Goal: Check status

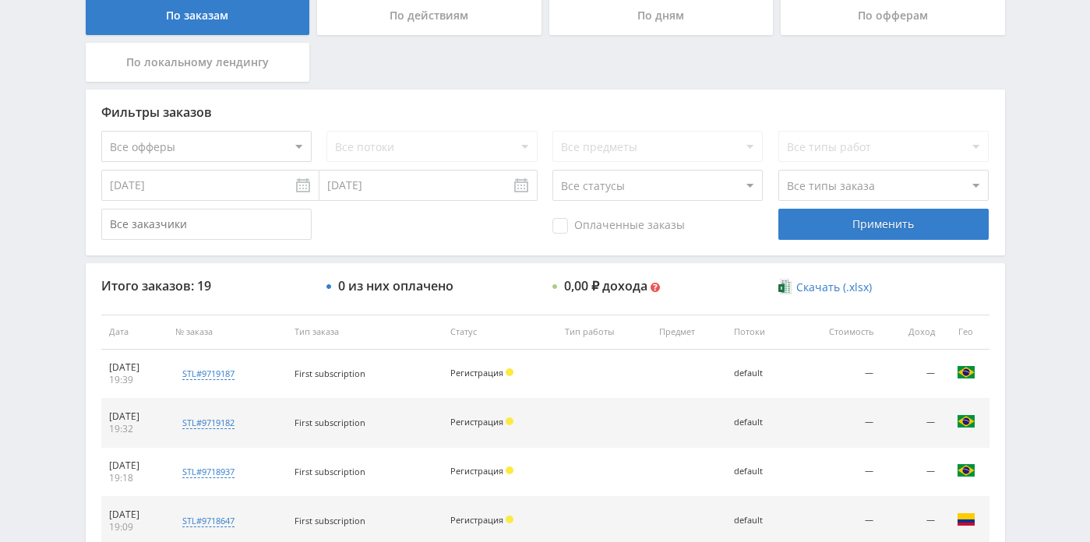
scroll to position [330, 0]
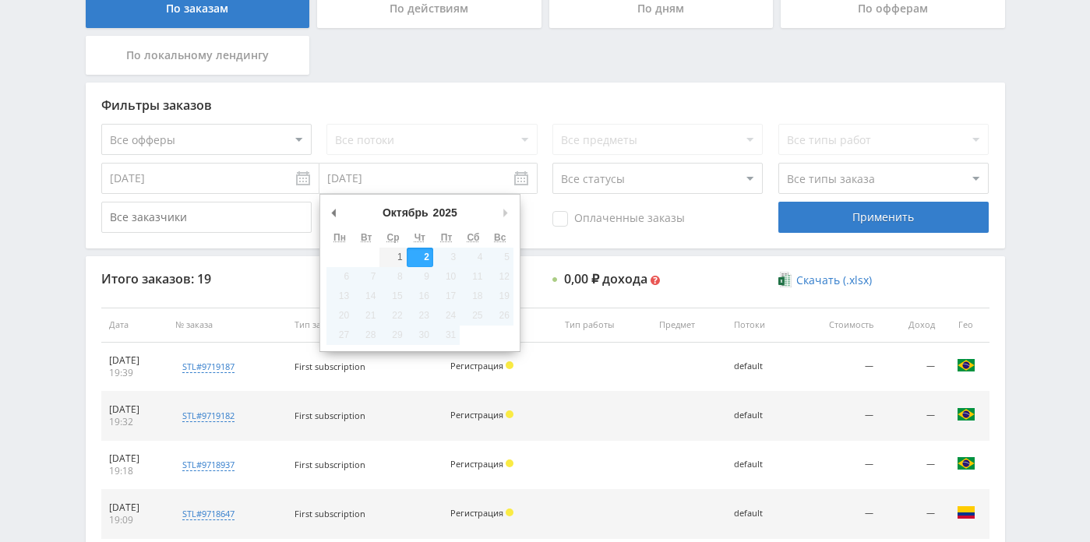
click at [408, 191] on input "[DATE]" at bounding box center [429, 178] width 218 height 31
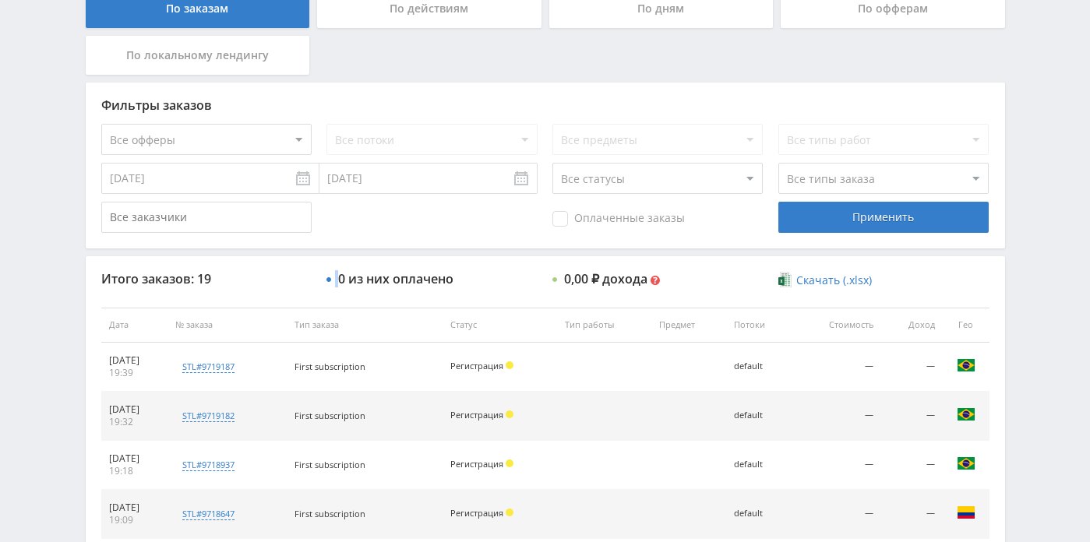
click at [852, 225] on div "Применить" at bounding box center [884, 217] width 210 height 31
click at [374, 178] on input "[DATE]" at bounding box center [429, 178] width 218 height 31
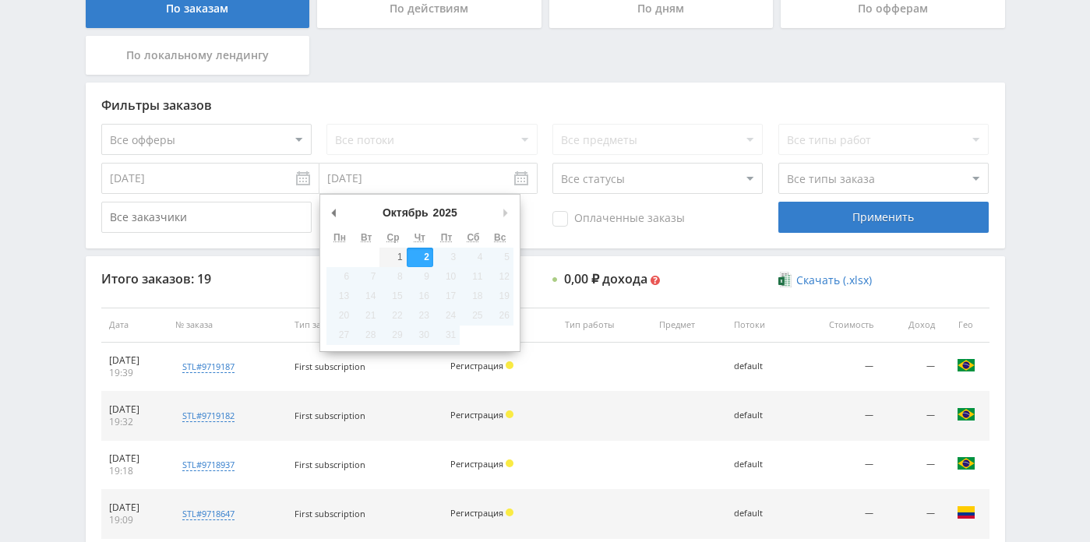
click at [284, 186] on input "[DATE]" at bounding box center [210, 178] width 218 height 31
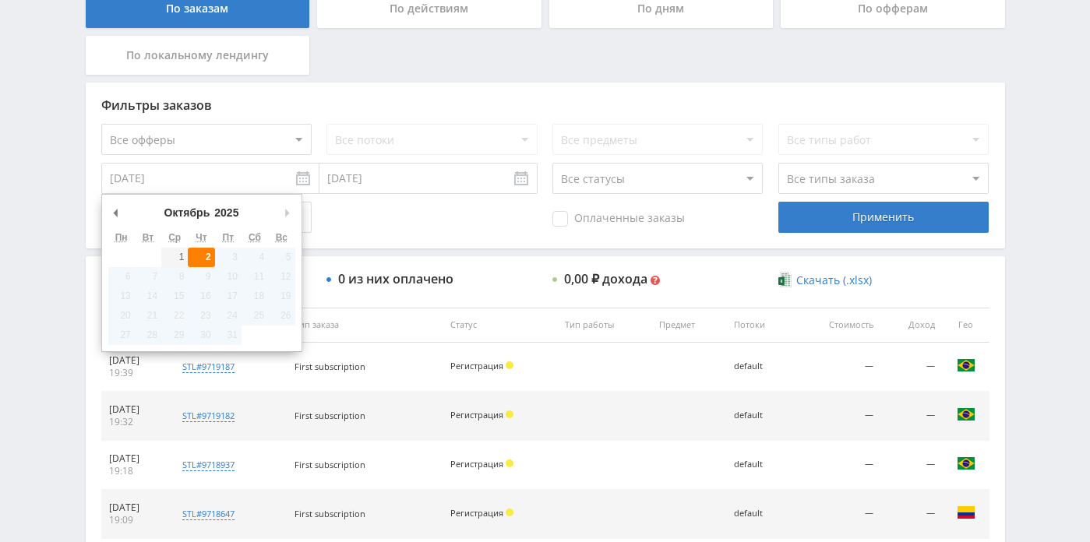
type input "[DATE]"
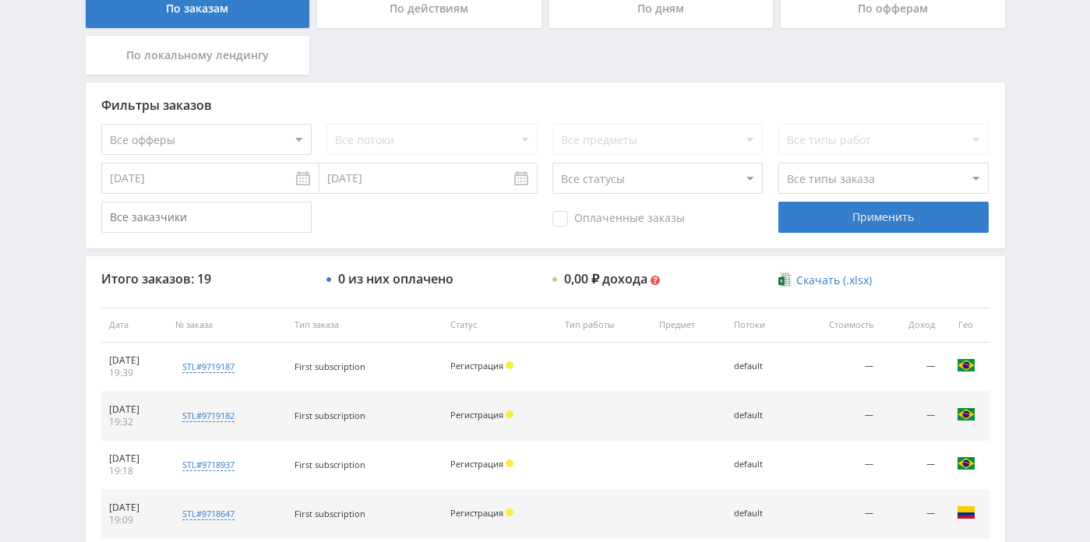
click at [863, 234] on div "Фильтры заказов Все офферы MyStylus MyStylus - Revshare Кэмп Studybay Автор24 S…" at bounding box center [546, 166] width 920 height 166
click at [863, 231] on div "Применить" at bounding box center [884, 217] width 210 height 31
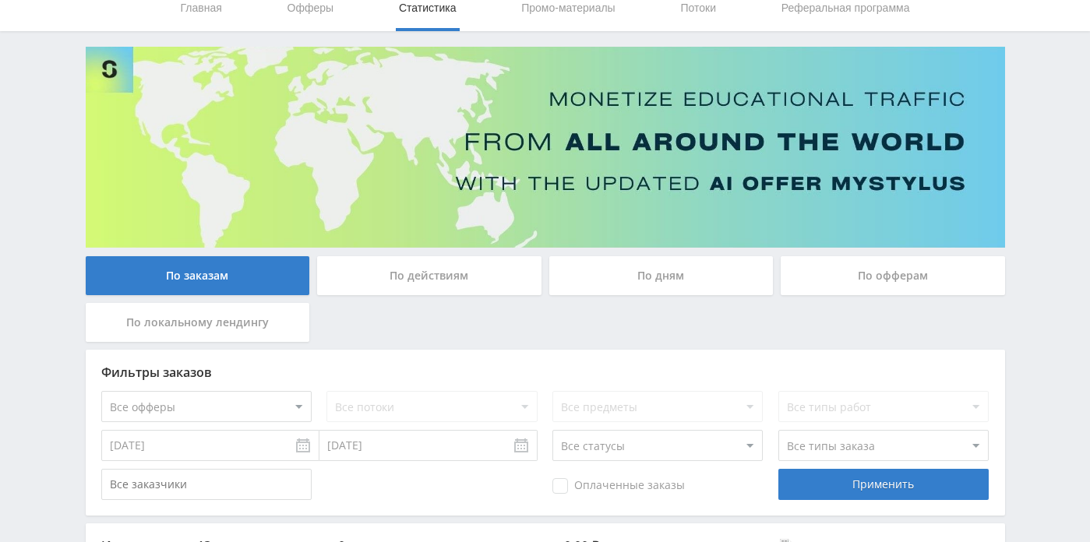
scroll to position [0, 0]
